Goal: Task Accomplishment & Management: Manage account settings

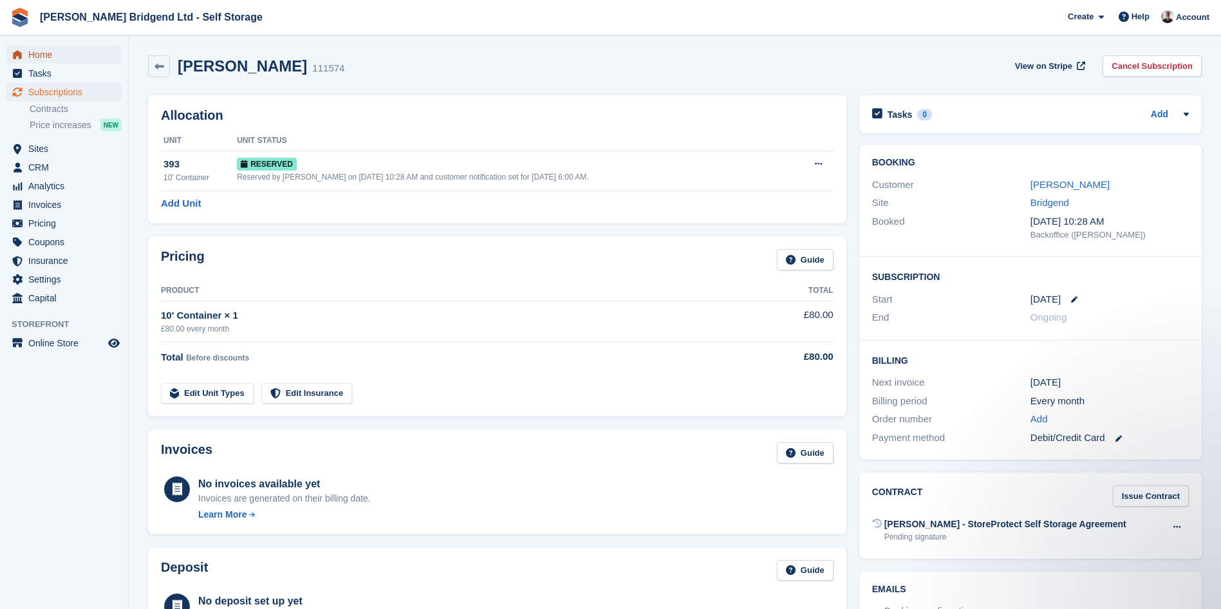
click at [53, 53] on span "Home" at bounding box center [66, 55] width 77 height 18
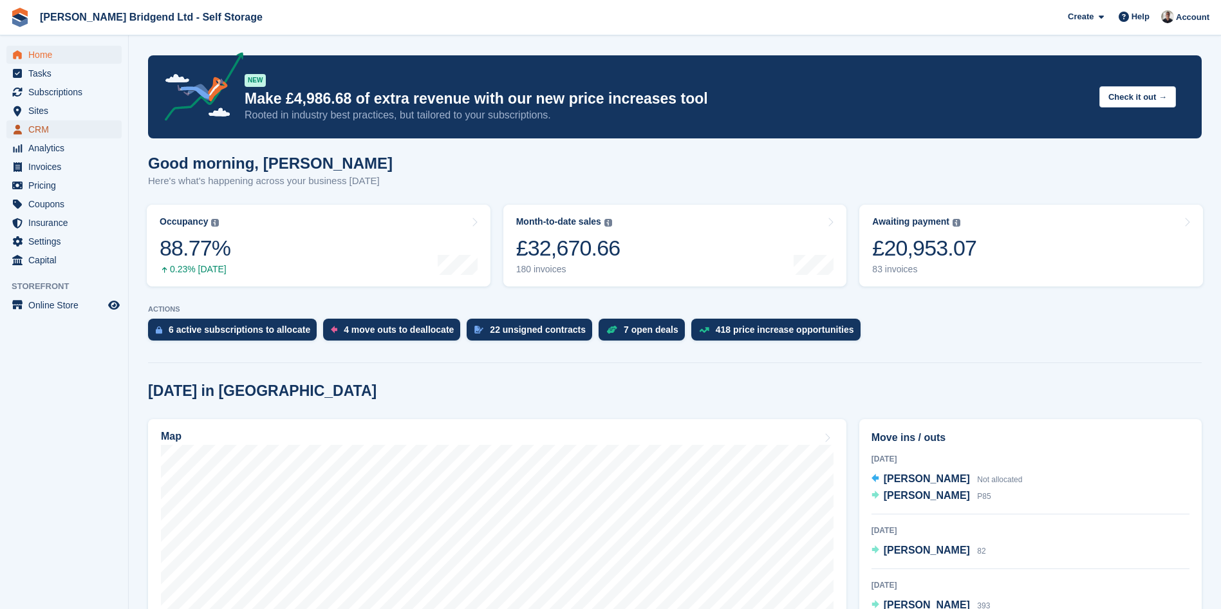
click at [60, 130] on span "CRM" at bounding box center [66, 129] width 77 height 18
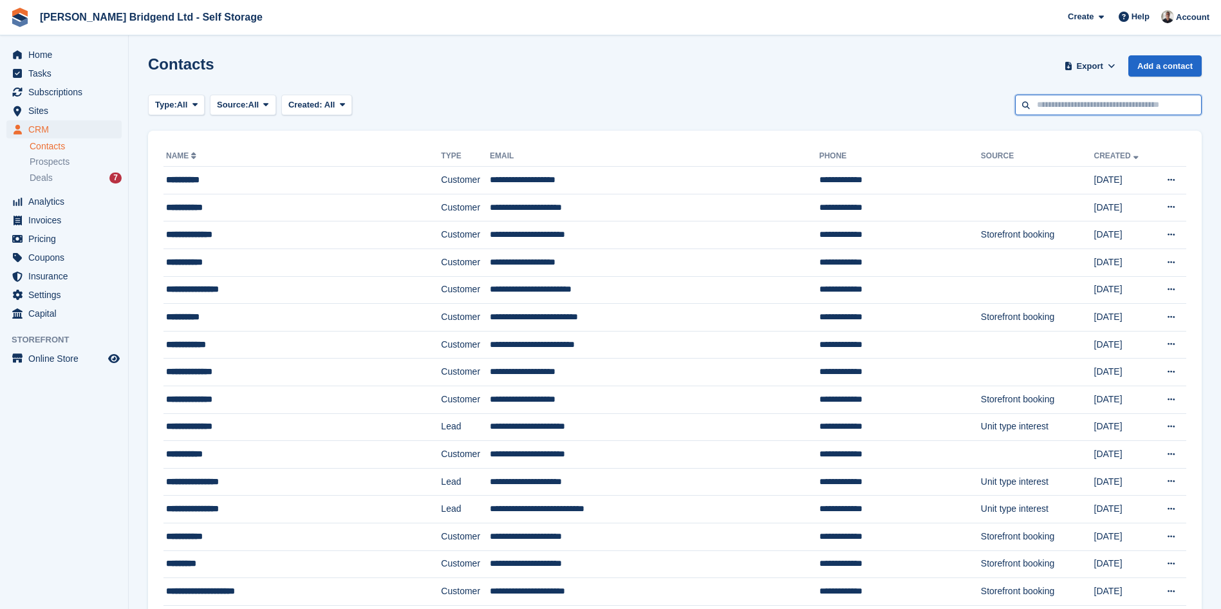
click at [1095, 97] on input "text" at bounding box center [1108, 105] width 187 height 21
type input "****"
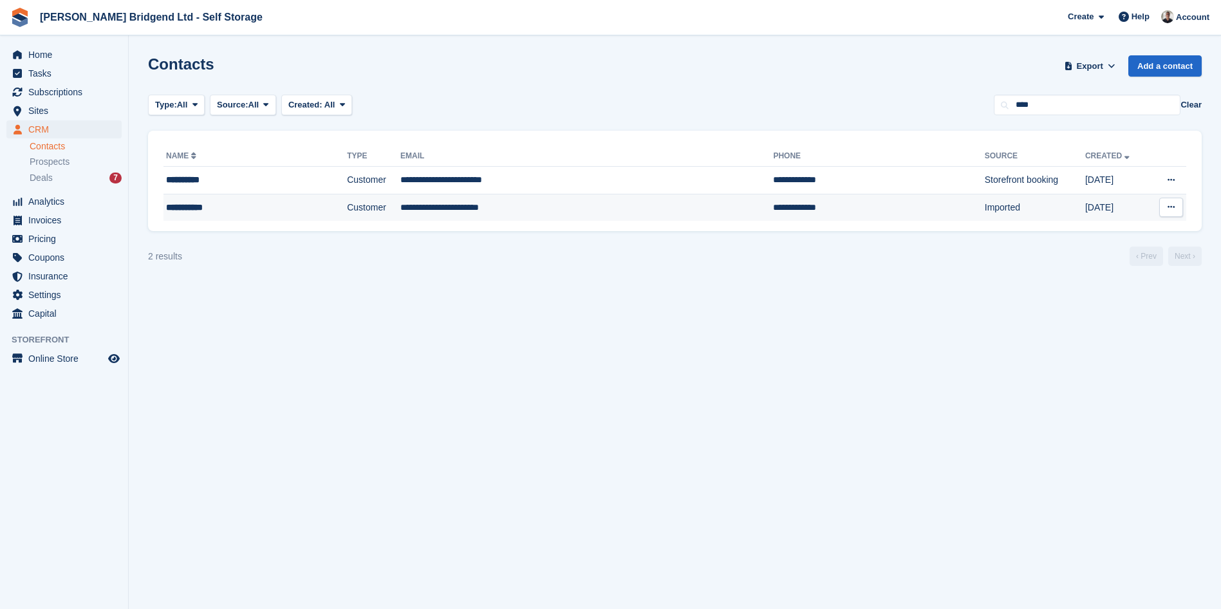
click at [261, 211] on div "**********" at bounding box center [232, 208] width 132 height 14
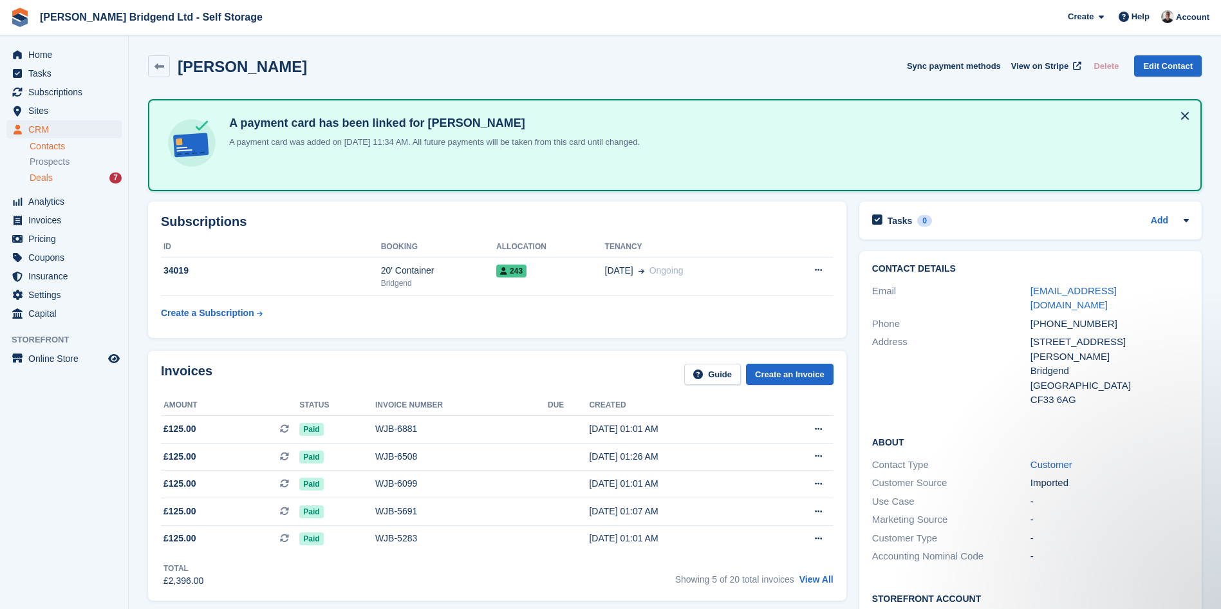
click at [88, 181] on div "Deals 7" at bounding box center [76, 178] width 92 height 12
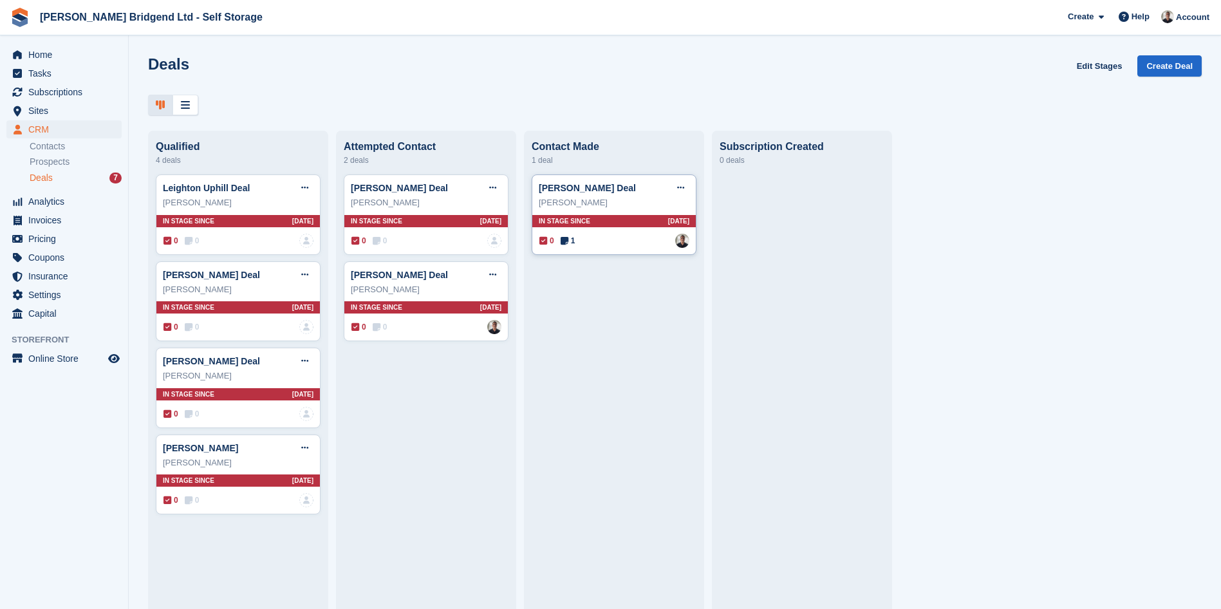
click at [581, 209] on div "steven hammacott" at bounding box center [614, 202] width 151 height 13
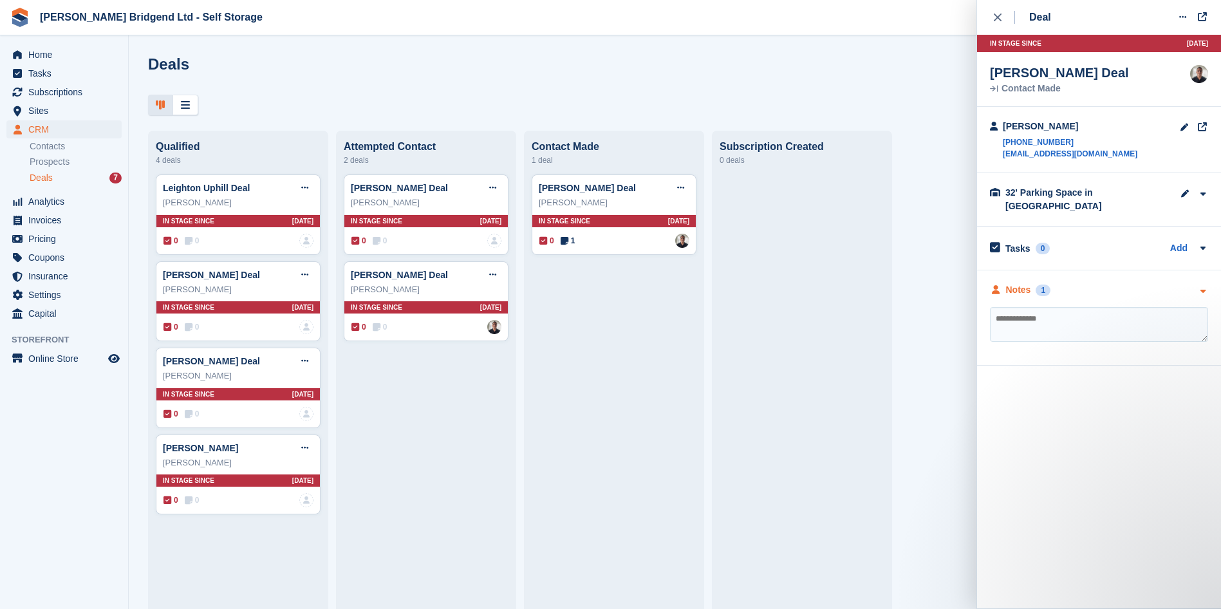
click at [1136, 283] on div "Notes 1" at bounding box center [1099, 290] width 218 height 14
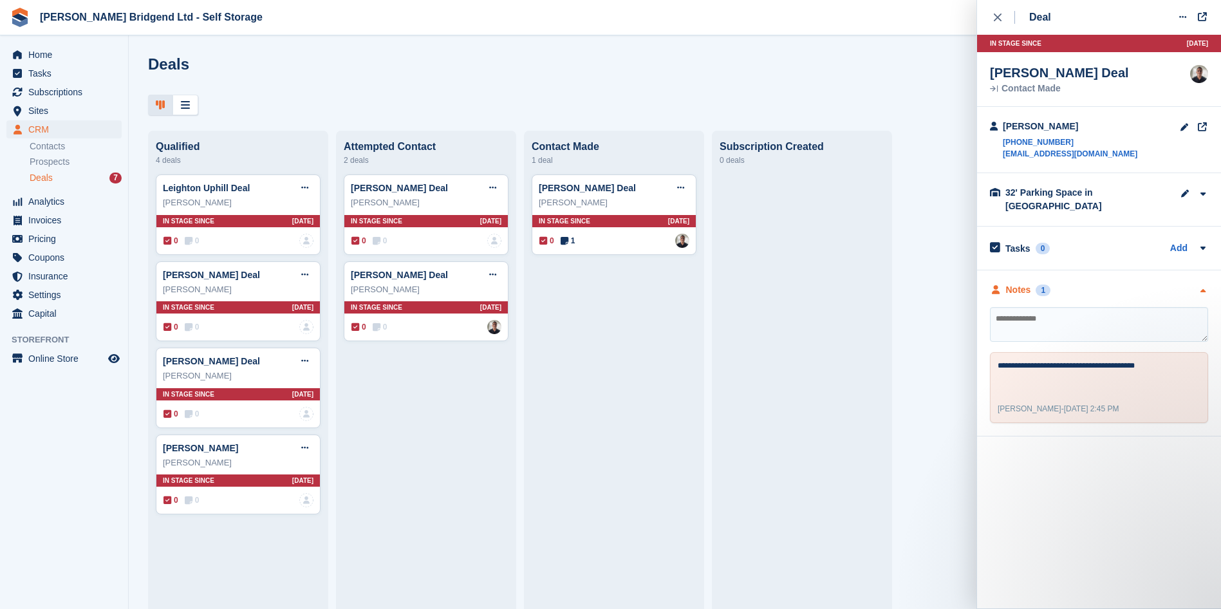
click at [1131, 283] on div "Notes 1" at bounding box center [1099, 290] width 218 height 14
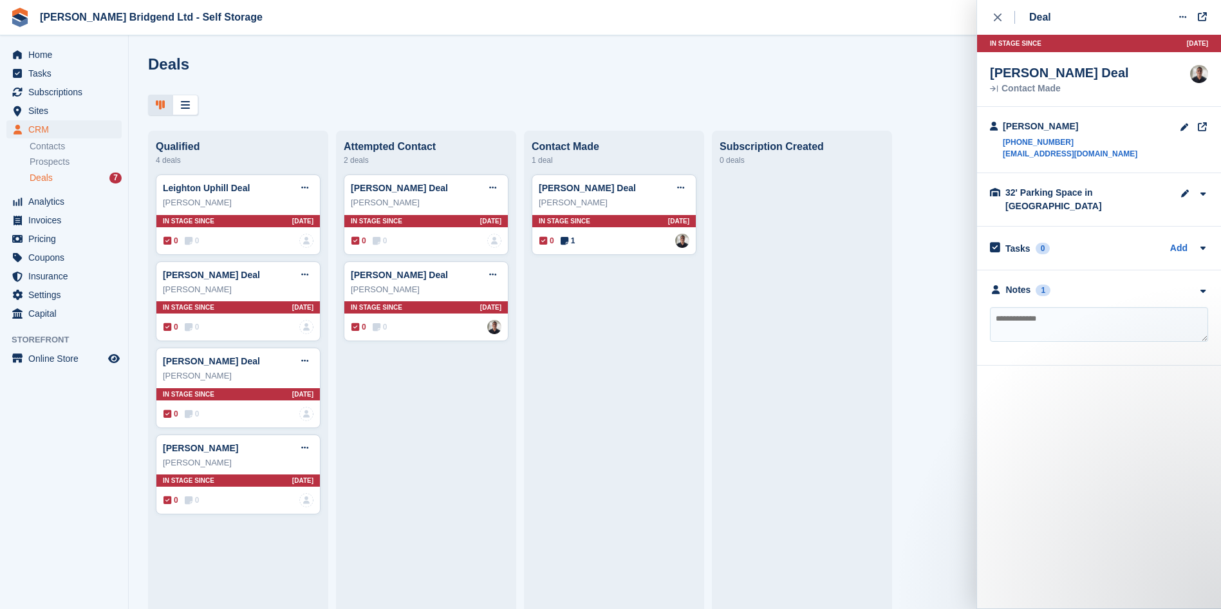
click at [301, 103] on div at bounding box center [674, 105] width 1053 height 21
click at [348, 98] on div at bounding box center [674, 105] width 1053 height 21
click at [239, 288] on div "Daniel Finnemore" at bounding box center [238, 289] width 151 height 13
click at [283, 456] on div "Heidi archer Deal Edit deal Mark as won Mark as lost Delete deal" at bounding box center [238, 447] width 151 height 19
click at [368, 91] on div "Deals Edit Stages Create Deal" at bounding box center [674, 73] width 1053 height 37
